Goal: Information Seeking & Learning: Learn about a topic

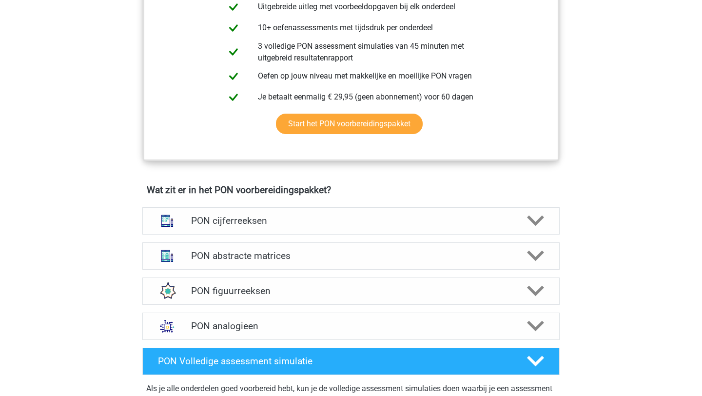
scroll to position [565, 0]
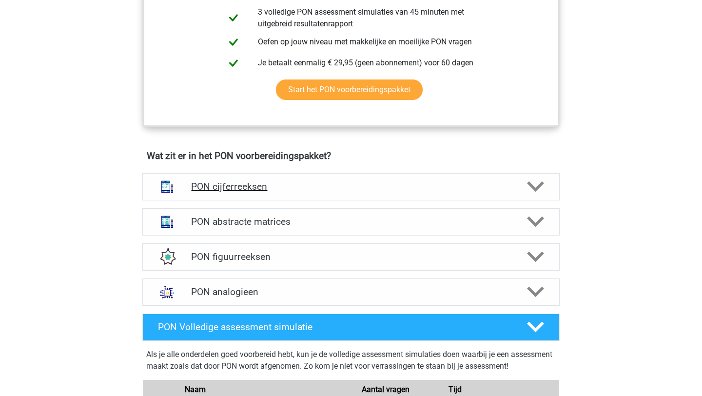
click at [545, 182] on div at bounding box center [534, 186] width 33 height 17
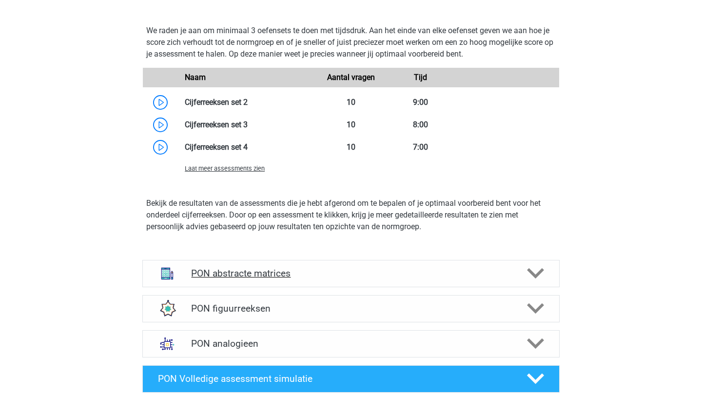
scroll to position [1065, 0]
click at [542, 289] on div "PON abstracte matrices Er zijn verschillende soorten patronen te herkennen die …" at bounding box center [350, 274] width 455 height 35
click at [529, 279] on icon at bounding box center [535, 272] width 17 height 17
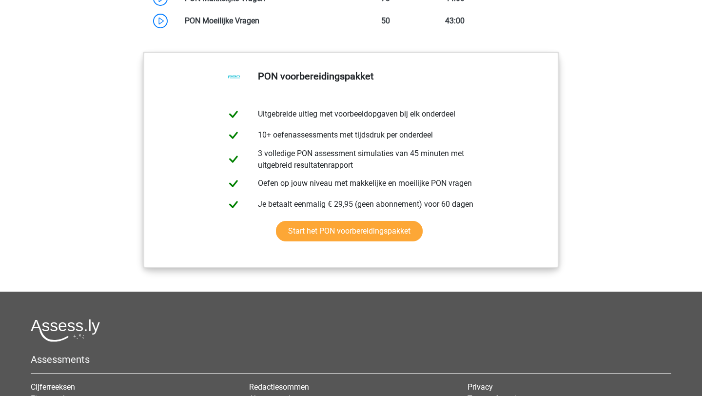
scroll to position [2145, 0]
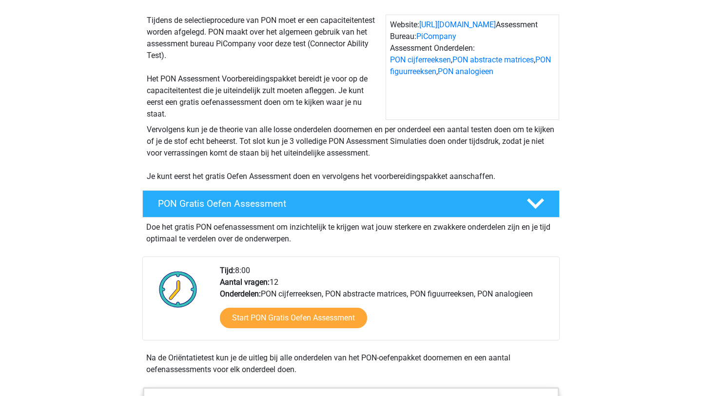
scroll to position [49, 0]
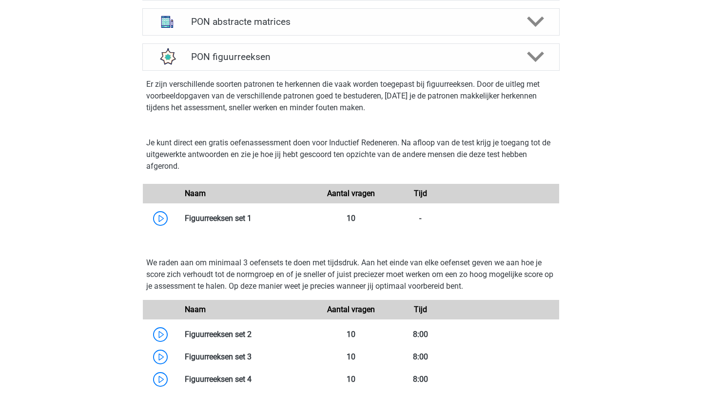
scroll to position [704, 0]
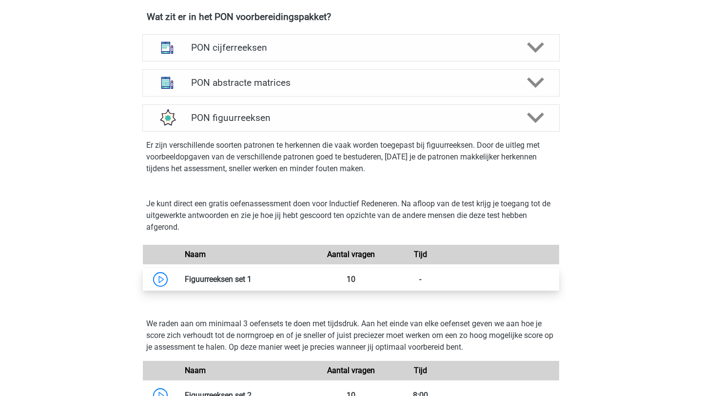
click at [252, 281] on link at bounding box center [252, 279] width 0 height 9
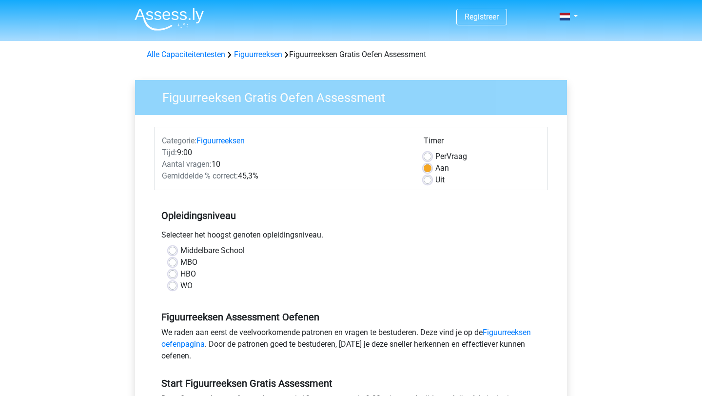
click at [180, 286] on label "WO" at bounding box center [186, 286] width 12 height 12
click at [174, 286] on input "WO" at bounding box center [173, 285] width 8 height 10
radio input "true"
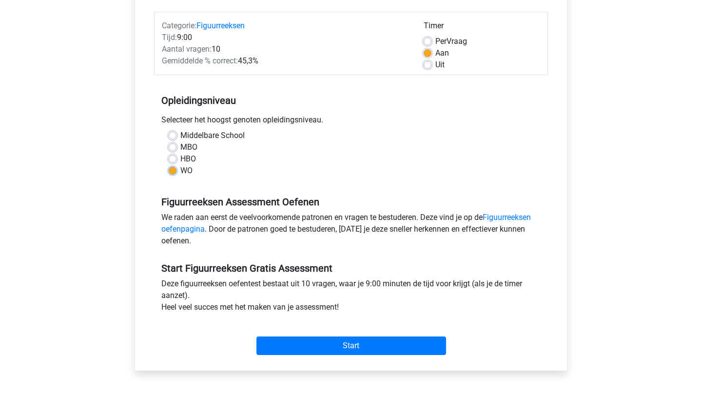
scroll to position [117, 0]
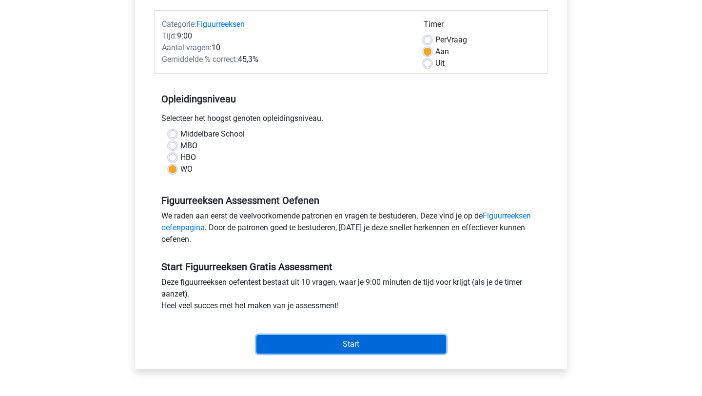
click at [294, 338] on input "Start" at bounding box center [352, 344] width 190 height 19
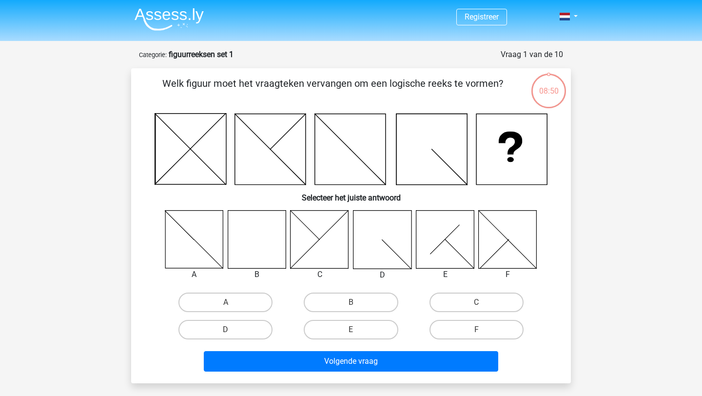
click at [252, 228] on icon at bounding box center [257, 239] width 58 height 58
click at [390, 301] on label "B" at bounding box center [351, 303] width 94 height 20
click at [357, 302] on input "B" at bounding box center [354, 305] width 6 height 6
radio input "true"
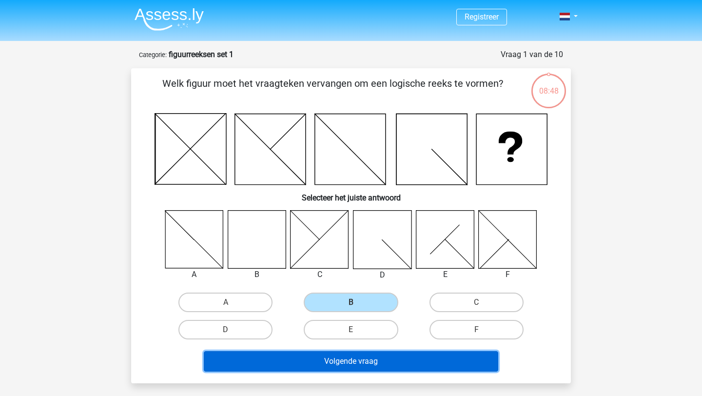
click at [364, 363] on button "Volgende vraag" at bounding box center [351, 361] width 295 height 20
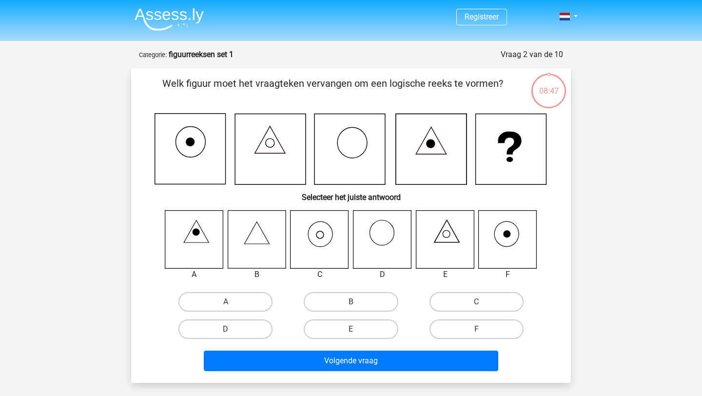
scroll to position [49, 0]
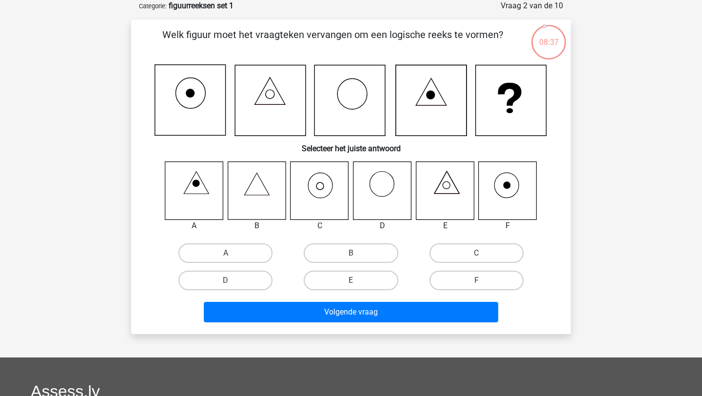
click at [332, 183] on icon at bounding box center [320, 190] width 58 height 58
click at [467, 256] on label "C" at bounding box center [477, 253] width 94 height 20
click at [476, 256] on input "C" at bounding box center [479, 256] width 6 height 6
radio input "true"
click at [462, 251] on label "C" at bounding box center [477, 253] width 94 height 20
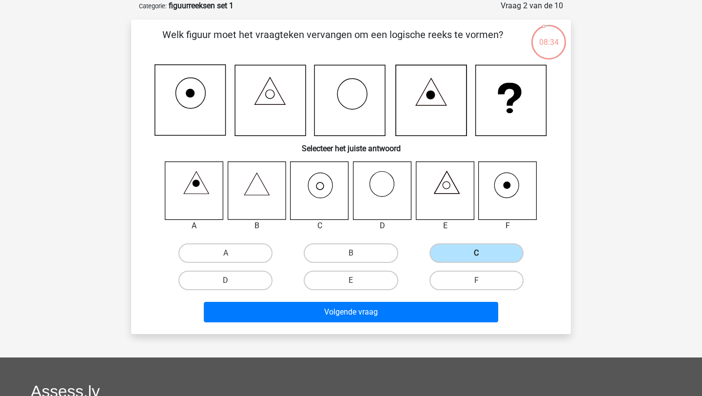
click at [476, 253] on input "C" at bounding box center [479, 256] width 6 height 6
click at [493, 197] on icon at bounding box center [508, 190] width 58 height 58
click at [446, 274] on label "F" at bounding box center [477, 281] width 94 height 20
click at [476, 280] on input "F" at bounding box center [479, 283] width 6 height 6
radio input "true"
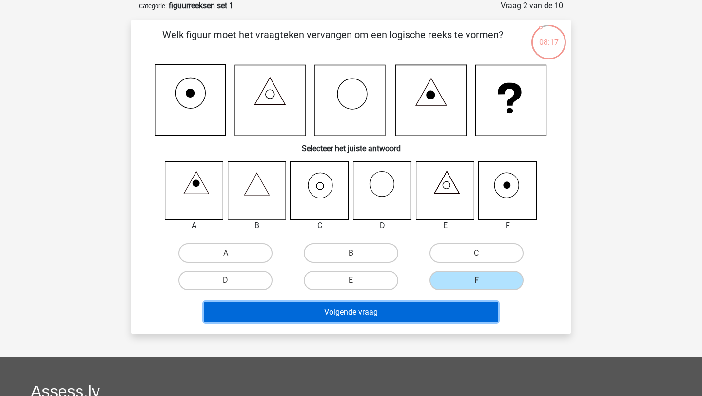
click at [408, 317] on button "Volgende vraag" at bounding box center [351, 312] width 295 height 20
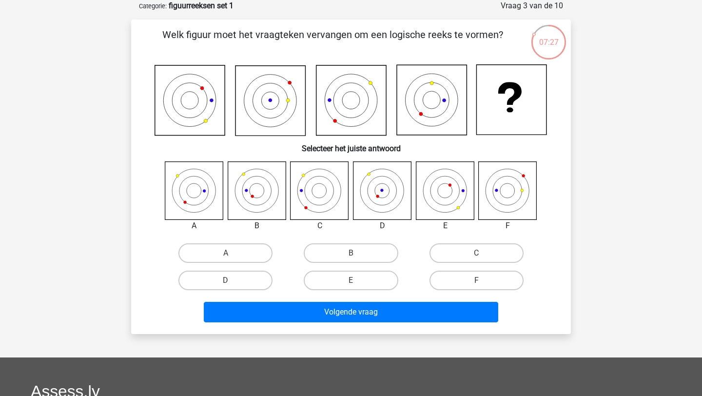
click at [262, 201] on icon at bounding box center [257, 190] width 58 height 58
click at [367, 259] on label "B" at bounding box center [351, 253] width 94 height 20
click at [357, 259] on input "B" at bounding box center [354, 256] width 6 height 6
radio input "true"
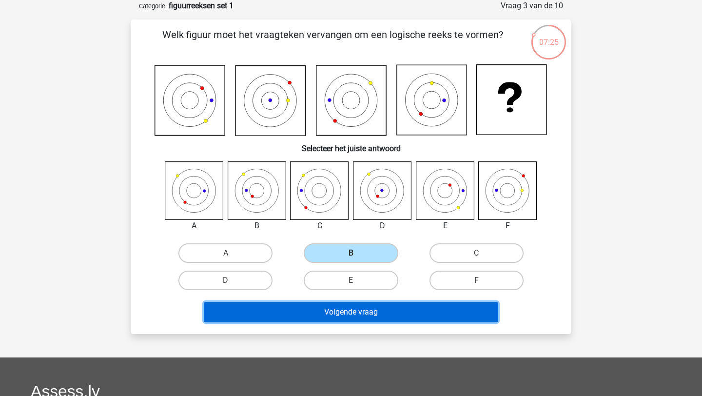
click at [359, 321] on button "Volgende vraag" at bounding box center [351, 312] width 295 height 20
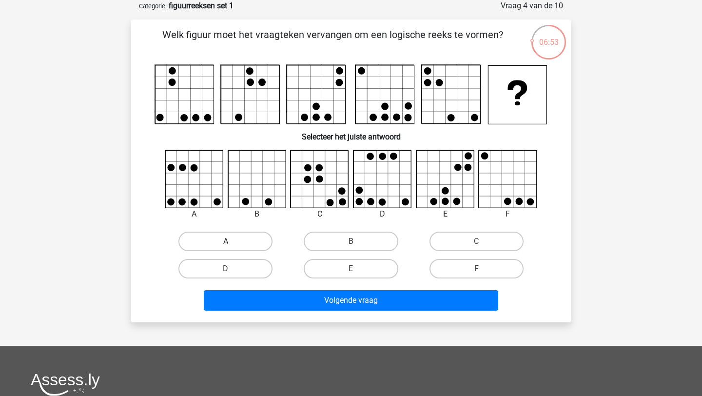
click at [253, 233] on label "A" at bounding box center [225, 242] width 94 height 20
click at [232, 241] on input "A" at bounding box center [229, 244] width 6 height 6
radio input "true"
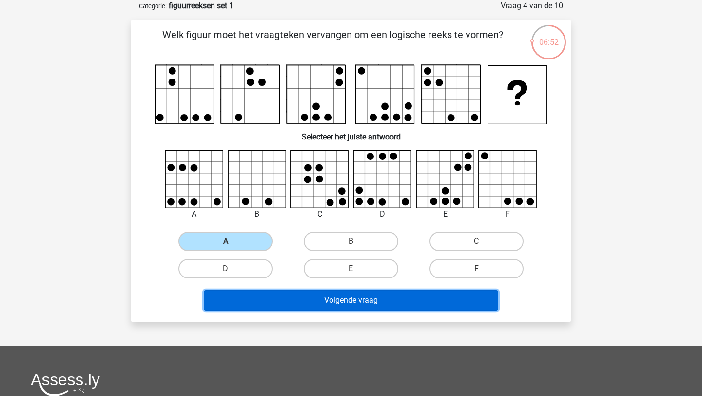
click at [326, 294] on button "Volgende vraag" at bounding box center [351, 300] width 295 height 20
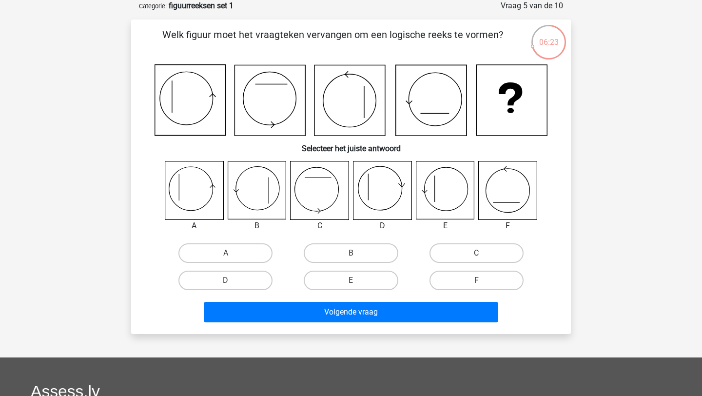
click at [274, 70] on icon at bounding box center [270, 100] width 71 height 71
click at [443, 193] on icon at bounding box center [445, 190] width 58 height 58
click at [364, 277] on label "E" at bounding box center [351, 281] width 94 height 20
click at [357, 280] on input "E" at bounding box center [354, 283] width 6 height 6
radio input "true"
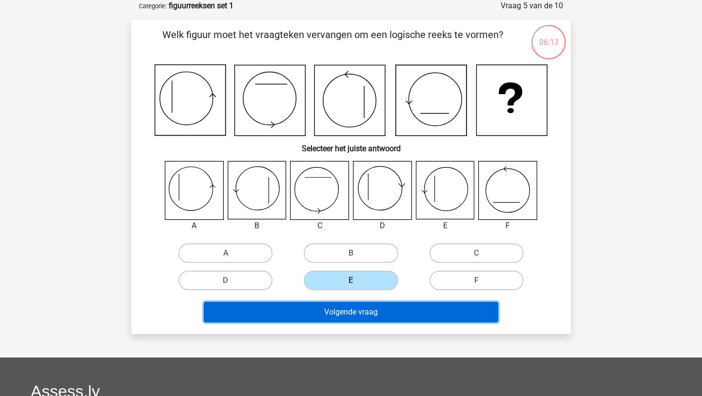
click at [371, 308] on button "Volgende vraag" at bounding box center [351, 312] width 295 height 20
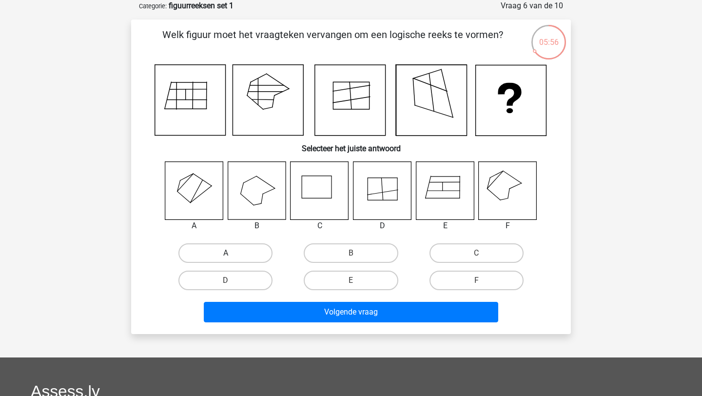
click at [229, 245] on label "A" at bounding box center [225, 253] width 94 height 20
click at [229, 253] on input "A" at bounding box center [229, 256] width 6 height 6
radio input "true"
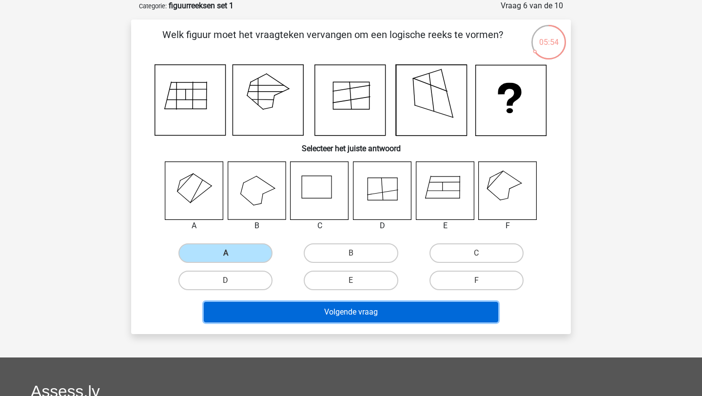
click at [297, 302] on button "Volgende vraag" at bounding box center [351, 312] width 295 height 20
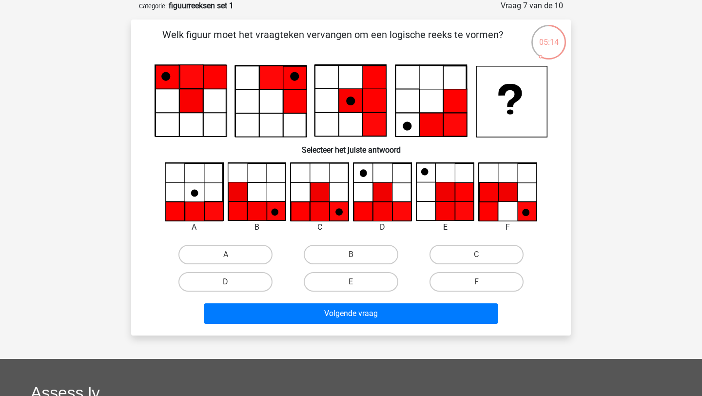
click at [336, 196] on icon at bounding box center [320, 192] width 58 height 58
click at [458, 260] on label "C" at bounding box center [477, 255] width 94 height 20
click at [476, 260] on input "C" at bounding box center [479, 258] width 6 height 6
radio input "true"
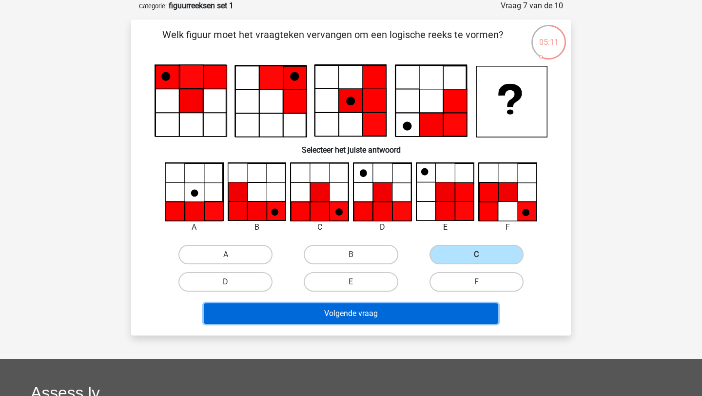
click at [423, 307] on button "Volgende vraag" at bounding box center [351, 313] width 295 height 20
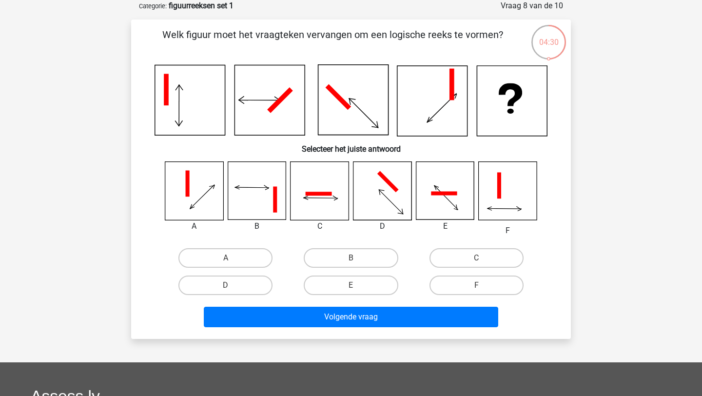
click at [447, 199] on icon at bounding box center [445, 191] width 58 height 58
click at [380, 288] on label "E" at bounding box center [351, 286] width 94 height 20
click at [357, 288] on input "E" at bounding box center [354, 288] width 6 height 6
radio input "true"
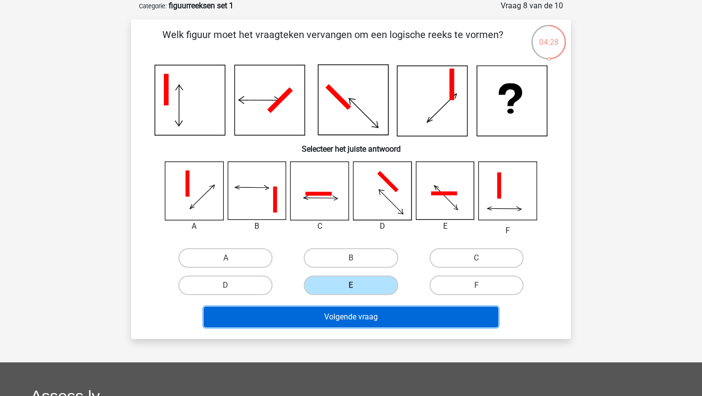
click at [369, 322] on button "Volgende vraag" at bounding box center [351, 317] width 295 height 20
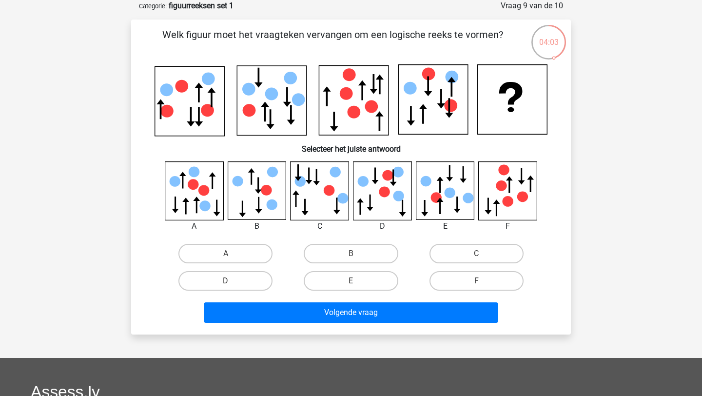
click at [491, 293] on div "F" at bounding box center [476, 280] width 125 height 27
click at [498, 282] on label "F" at bounding box center [477, 281] width 94 height 20
click at [483, 282] on input "F" at bounding box center [479, 284] width 6 height 6
radio input "true"
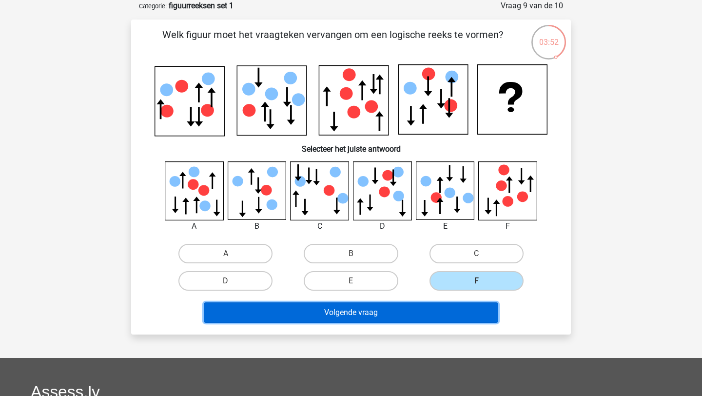
click at [422, 312] on button "Volgende vraag" at bounding box center [351, 312] width 295 height 20
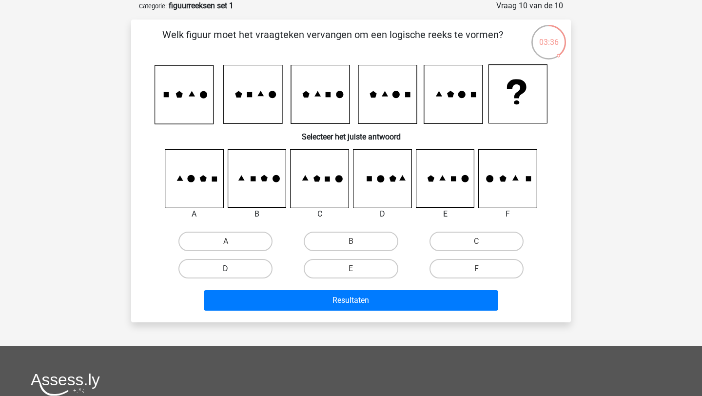
click at [226, 264] on label "D" at bounding box center [225, 269] width 94 height 20
click at [226, 269] on input "D" at bounding box center [229, 272] width 6 height 6
radio input "true"
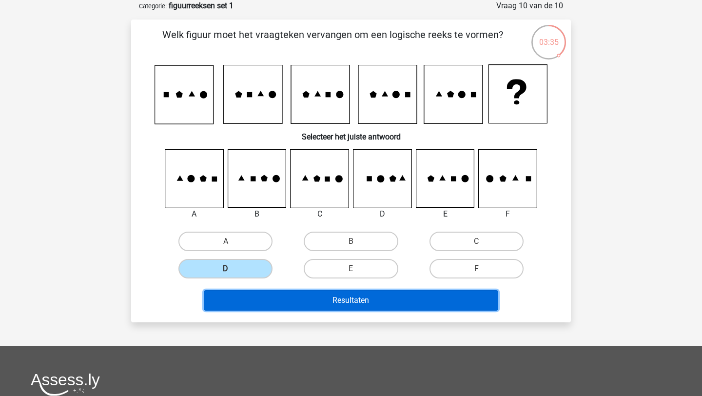
click at [291, 302] on button "Resultaten" at bounding box center [351, 300] width 295 height 20
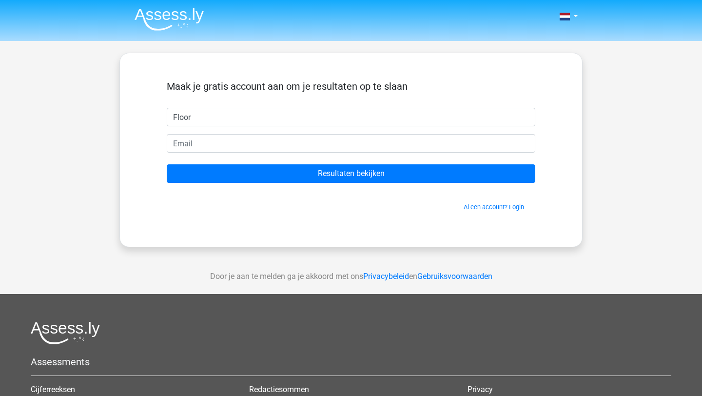
type input "Floor"
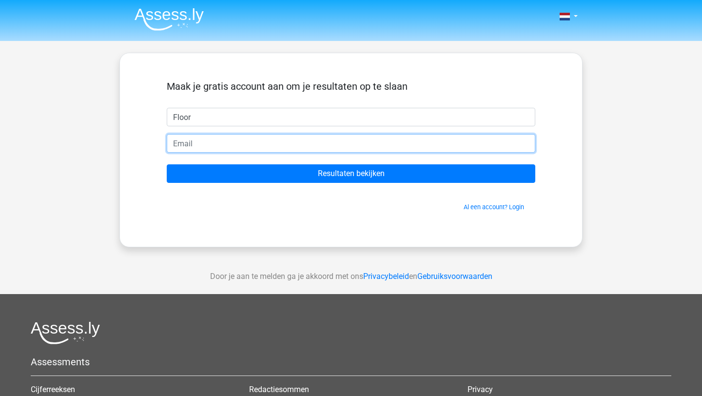
click at [253, 144] on input "email" at bounding box center [351, 143] width 369 height 19
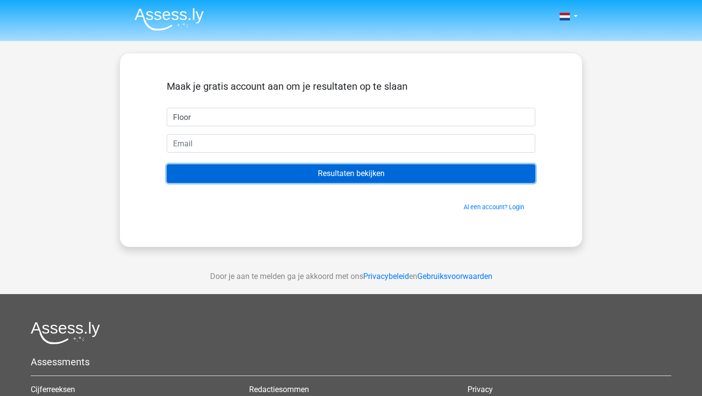
click at [344, 182] on input "Resultaten bekijken" at bounding box center [351, 173] width 369 height 19
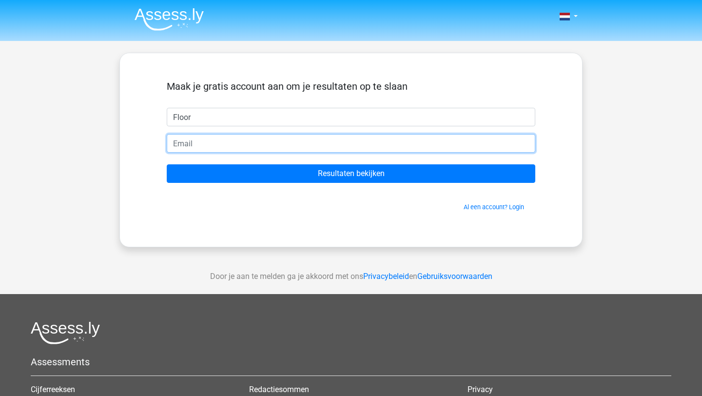
click at [296, 142] on input "email" at bounding box center [351, 143] width 369 height 19
type input "floor.vogels@hotmail.com"
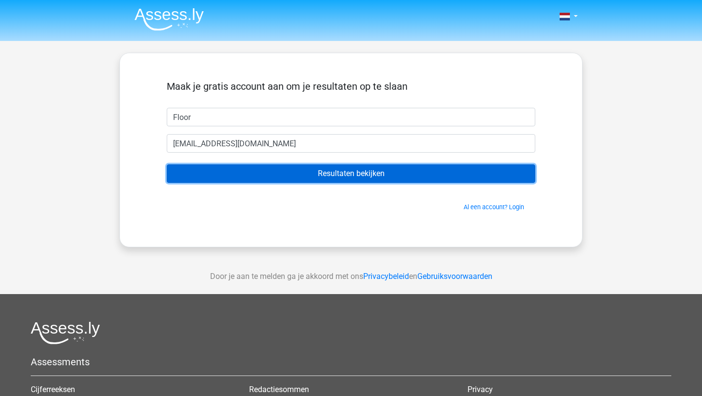
click at [266, 170] on input "Resultaten bekijken" at bounding box center [351, 173] width 369 height 19
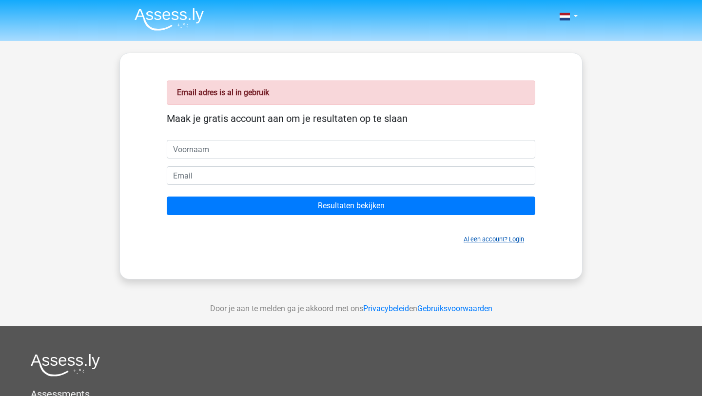
click at [501, 241] on link "Al een account? Login" at bounding box center [494, 239] width 60 height 7
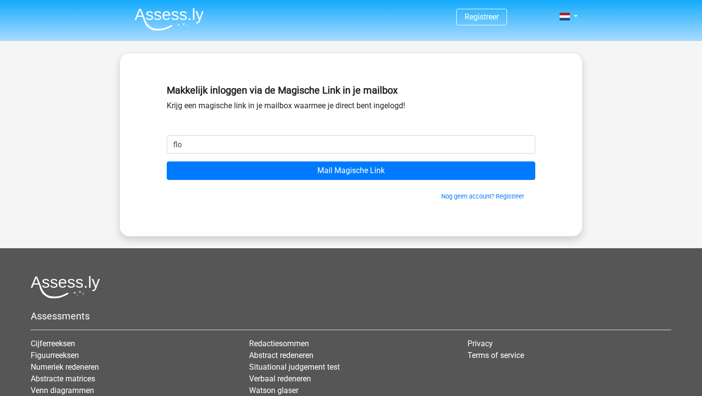
type input "[EMAIL_ADDRESS][DOMAIN_NAME]"
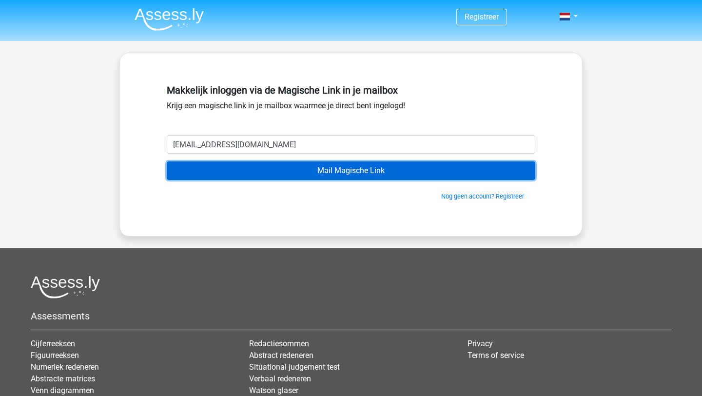
click at [284, 175] on input "Mail Magische Link" at bounding box center [351, 170] width 369 height 19
